Goal: Task Accomplishment & Management: Use online tool/utility

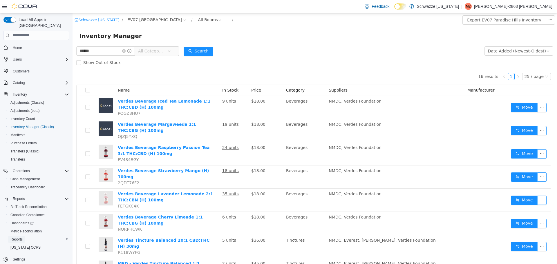
click at [20, 237] on span "Reports" at bounding box center [16, 239] width 12 height 5
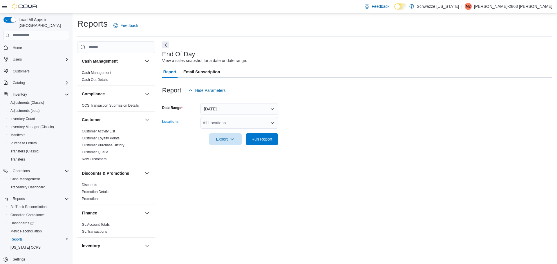
click at [238, 120] on div "All Locations" at bounding box center [239, 123] width 78 height 12
type input "*"
click at [249, 134] on span "EV07 Paradise Hills" at bounding box center [242, 133] width 53 height 6
click at [314, 119] on form "Date Range Today Locations EV07 Paradise Hills Export Run Report" at bounding box center [357, 120] width 390 height 49
click at [274, 143] on span "Run Report" at bounding box center [262, 139] width 26 height 12
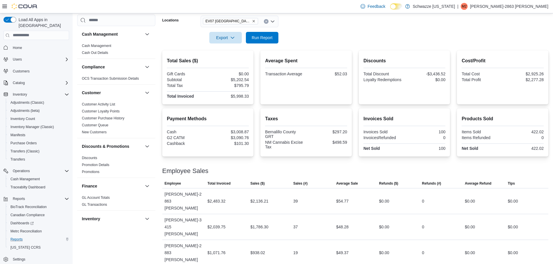
scroll to position [104, 0]
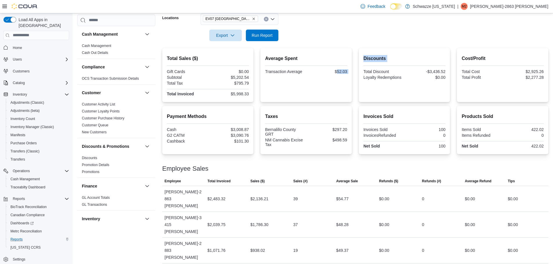
drag, startPoint x: 338, startPoint y: 71, endPoint x: 359, endPoint y: 71, distance: 20.9
click at [359, 71] on div "Total Sales ($) Gift Cards $0.00 Subtotal $5,202.54 Total Tax $795.79 Total Inv…" at bounding box center [355, 75] width 386 height 54
click at [340, 81] on div "Average Spent Transaction Average $52.03" at bounding box center [306, 75] width 82 height 45
drag, startPoint x: 338, startPoint y: 71, endPoint x: 348, endPoint y: 73, distance: 10.3
click at [347, 73] on div "$52.03" at bounding box center [327, 71] width 40 height 5
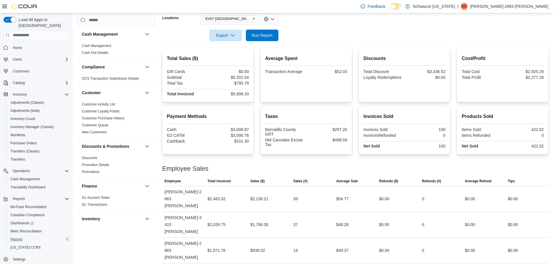
click at [350, 86] on div "Average Spent Transaction Average $52.03" at bounding box center [305, 75] width 91 height 54
drag, startPoint x: 338, startPoint y: 72, endPoint x: 351, endPoint y: 77, distance: 14.4
click at [351, 77] on div "Average Spent Transaction Average $52.03" at bounding box center [305, 75] width 91 height 54
click at [347, 89] on div "Average Spent Transaction Average $52.03" at bounding box center [306, 75] width 82 height 45
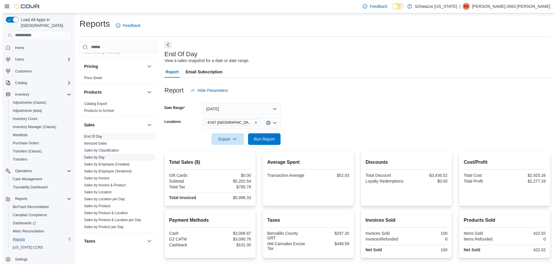
scroll to position [341, 0]
click at [107, 193] on link "Sales by Location" at bounding box center [96, 192] width 28 height 4
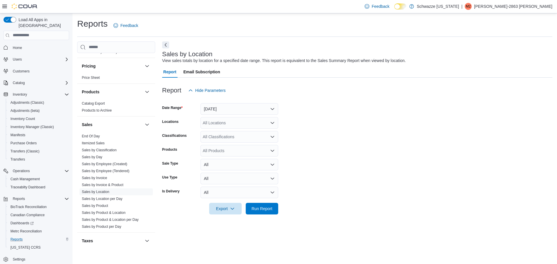
click at [231, 122] on div "All Locations" at bounding box center [239, 123] width 78 height 12
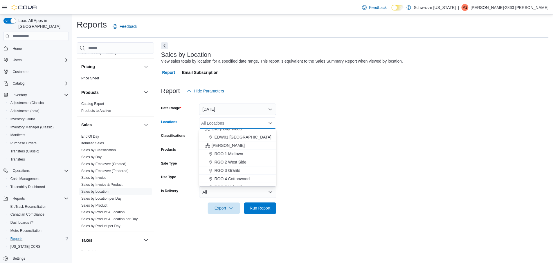
scroll to position [127, 0]
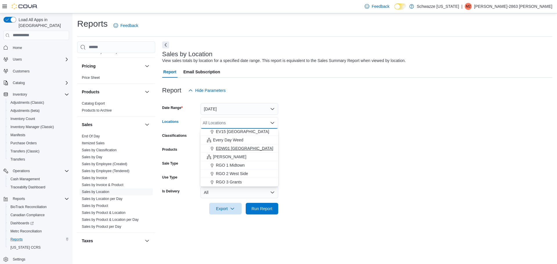
click at [238, 147] on span "EDW01 Farmington" at bounding box center [244, 149] width 57 height 6
click at [309, 134] on form "Date Range Yesterday Locations EDW01 Farmington Combo box. Selected. EDW01 Farm…" at bounding box center [357, 155] width 390 height 118
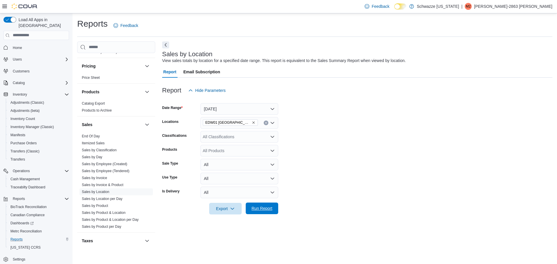
click at [265, 211] on span "Run Report" at bounding box center [262, 209] width 21 height 6
click at [229, 104] on button "Yesterday" at bounding box center [239, 109] width 78 height 12
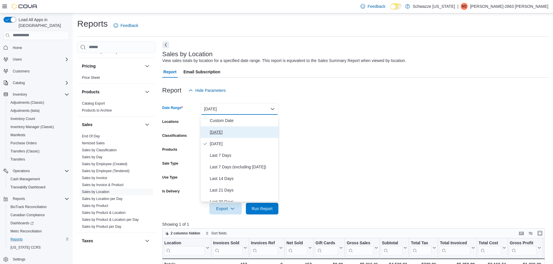
click at [229, 131] on span "Today" at bounding box center [243, 132] width 66 height 7
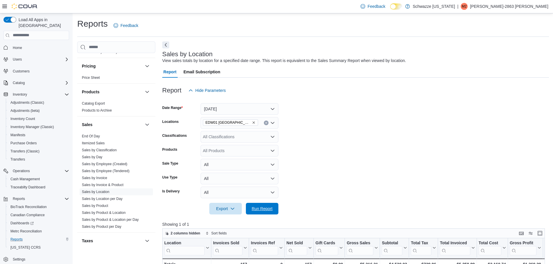
drag, startPoint x: 257, startPoint y: 204, endPoint x: 264, endPoint y: 194, distance: 12.5
click at [257, 205] on span "Run Report" at bounding box center [262, 209] width 26 height 12
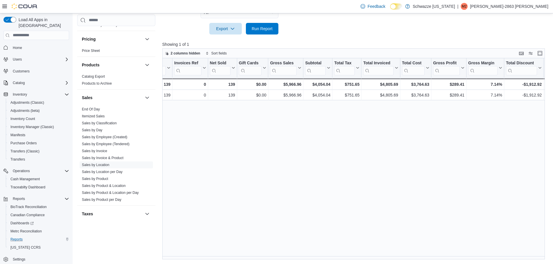
scroll to position [0, 82]
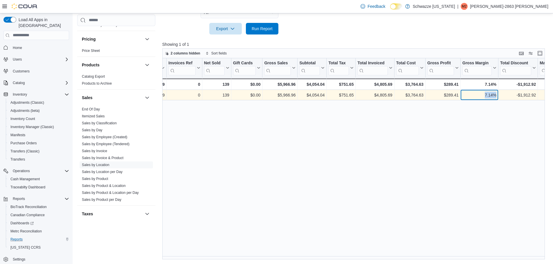
drag, startPoint x: 485, startPoint y: 96, endPoint x: 497, endPoint y: 95, distance: 11.6
click at [497, 95] on div "7.14% - Gross Margin, column 12, row 1" at bounding box center [479, 95] width 38 height 10
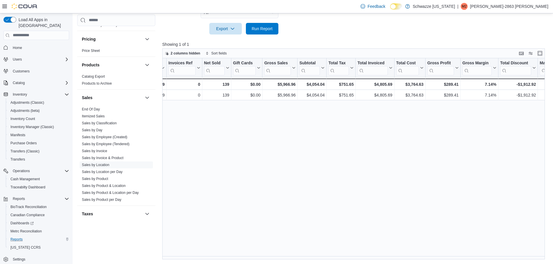
click at [488, 146] on div "Location Click to view column header actions Invoices Sold Click to view column…" at bounding box center [355, 159] width 386 height 202
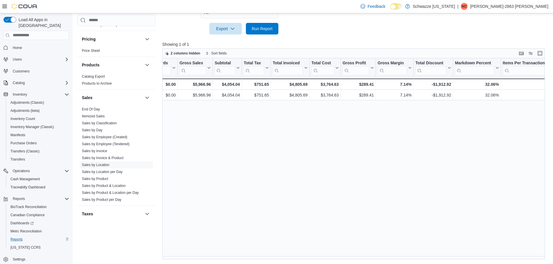
scroll to position [0, 171]
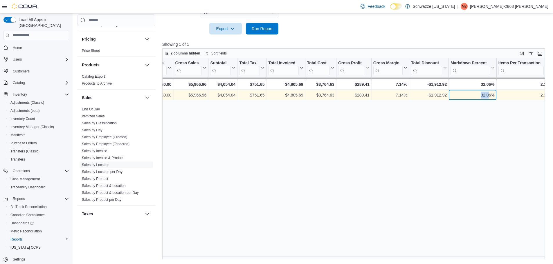
drag, startPoint x: 480, startPoint y: 95, endPoint x: 489, endPoint y: 94, distance: 9.3
click at [489, 94] on div "32.06%" at bounding box center [472, 95] width 44 height 7
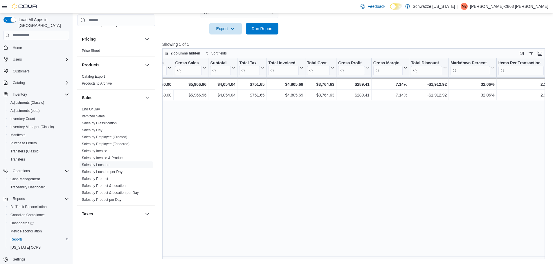
click at [493, 126] on div "Location Click to view column header actions Invoices Sold Click to view column…" at bounding box center [355, 159] width 386 height 202
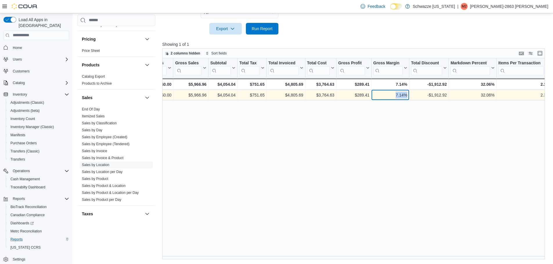
drag, startPoint x: 395, startPoint y: 96, endPoint x: 409, endPoint y: 96, distance: 14.5
click at [409, 96] on div "7.14% - Gross Margin, column 12, row 1" at bounding box center [390, 95] width 38 height 10
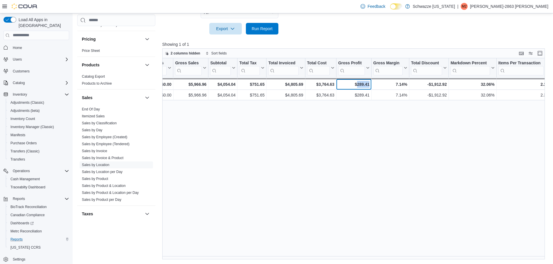
drag, startPoint x: 358, startPoint y: 83, endPoint x: 377, endPoint y: 84, distance: 19.8
click at [377, 84] on div "Totals - Location, column 1, row 2 139 - Invoices Sold, column 2, row 2 0 - Inv…" at bounding box center [463, 84] width 945 height 11
click at [415, 152] on div "Location Click to view column header actions Invoices Sold Click to view column…" at bounding box center [355, 159] width 386 height 202
click at [28, 125] on span "Inventory Manager (Classic)" at bounding box center [32, 127] width 44 height 5
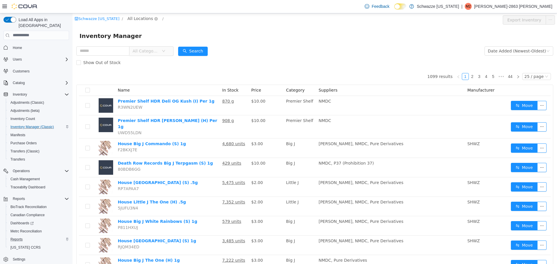
click at [140, 18] on span "All Locations" at bounding box center [140, 18] width 26 height 6
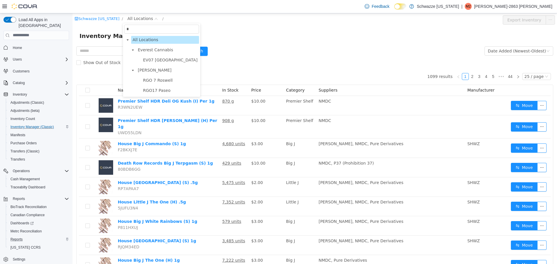
type input "*"
click at [153, 56] on span "EV07 Paradise Hills" at bounding box center [170, 60] width 57 height 8
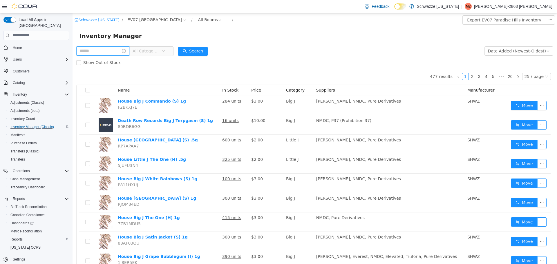
click at [97, 52] on input "text" at bounding box center [102, 50] width 53 height 9
type input "*********"
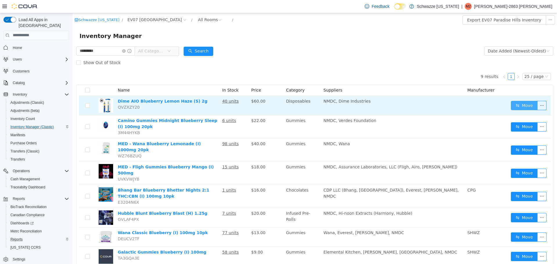
click at [511, 101] on button "Move" at bounding box center [524, 105] width 27 height 9
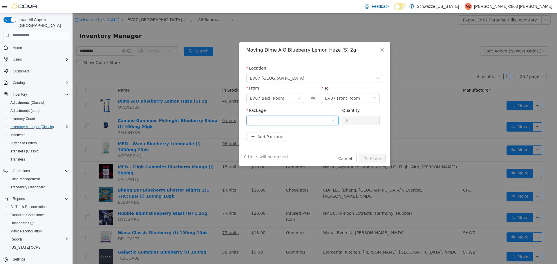
click at [297, 123] on div at bounding box center [291, 120] width 82 height 9
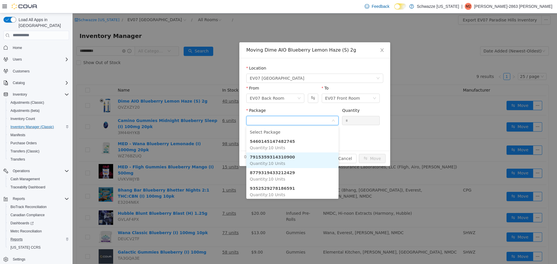
scroll to position [2, 0]
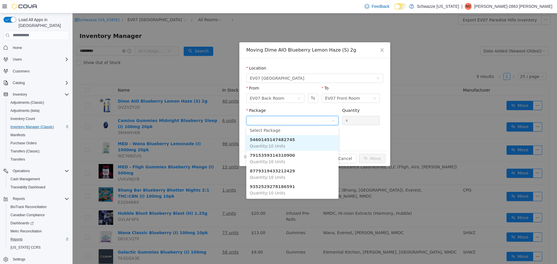
click at [290, 143] on li "5460145147482745 Quantity : 10 Units" at bounding box center [292, 143] width 92 height 16
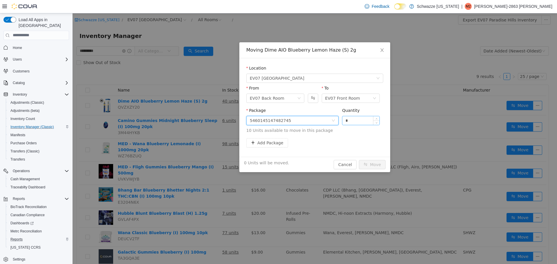
click at [365, 121] on input "*" at bounding box center [360, 120] width 37 height 9
type input "**"
click at [369, 162] on button "Move" at bounding box center [372, 164] width 27 height 9
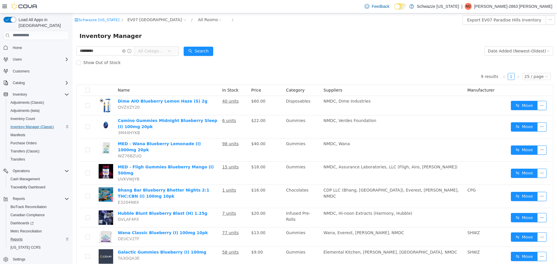
click at [458, 45] on div "Schwazze New Mexico / EV07 Paradise Hills / All Rooms / Export EV07 Paradise Hi…" at bounding box center [315, 159] width 484 height 293
